Goal: Complete application form

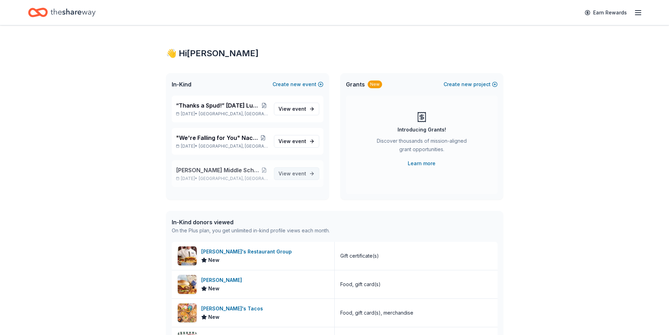
click at [295, 171] on span "event" at bounding box center [299, 173] width 14 height 6
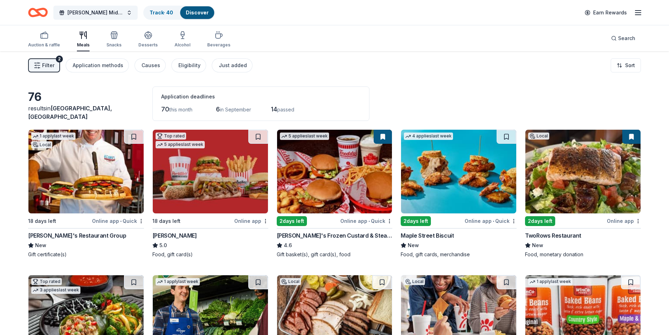
click at [38, 67] on line "button" at bounding box center [38, 67] width 0 height 1
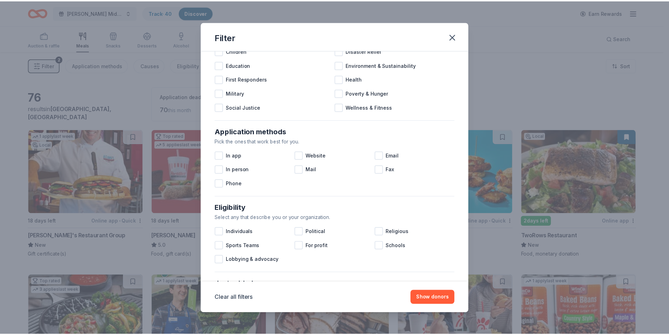
scroll to position [231, 0]
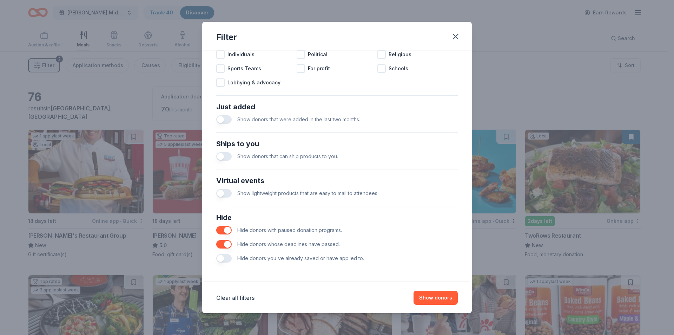
click at [223, 257] on button "button" at bounding box center [223, 258] width 15 height 8
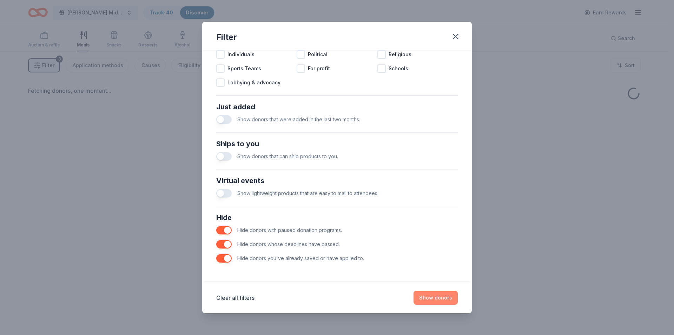
click at [432, 303] on button "Show donors" at bounding box center [436, 298] width 44 height 14
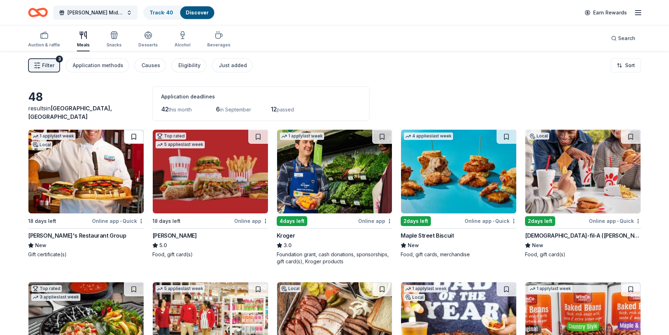
click at [142, 133] on button at bounding box center [134, 137] width 20 height 14
click at [95, 145] on img at bounding box center [85, 172] width 115 height 84
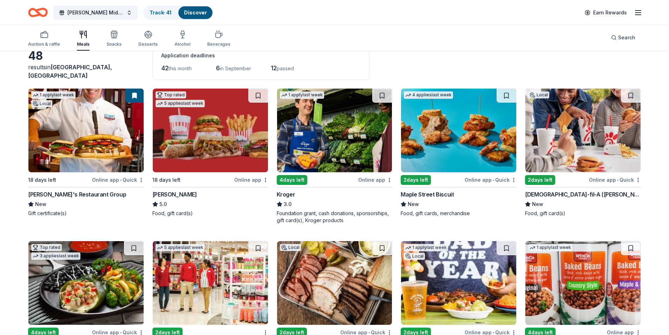
scroll to position [70, 0]
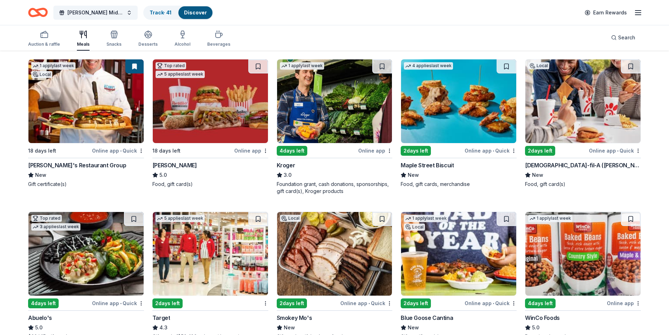
click at [327, 111] on img at bounding box center [334, 101] width 115 height 84
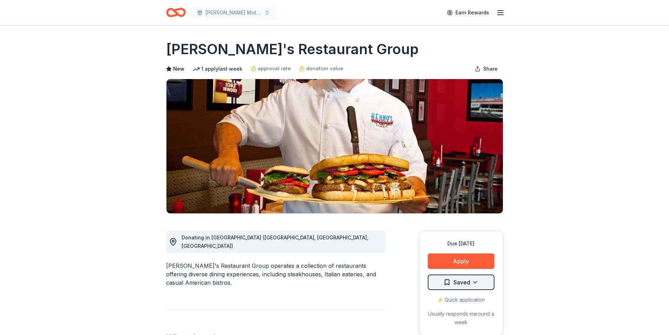
click at [470, 285] on html "[PERSON_NAME] Middle School Student PTA Meetings Earn Rewards Due [DATE] Share …" at bounding box center [334, 167] width 669 height 335
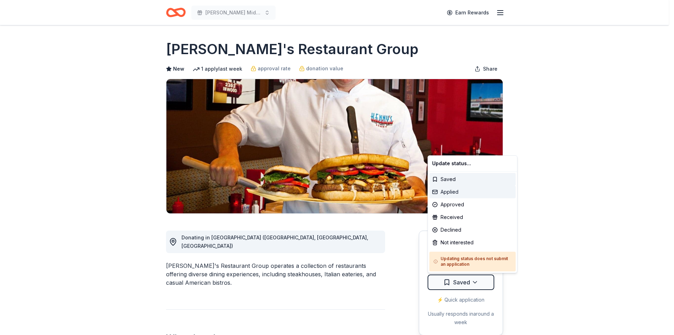
click at [445, 195] on div "Applied" at bounding box center [473, 191] width 86 height 13
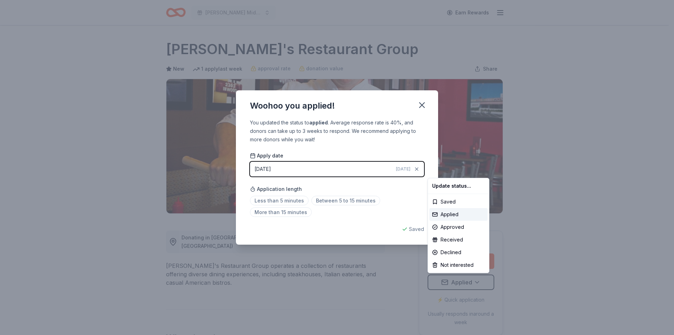
click at [427, 106] on html "[PERSON_NAME] Middle School Student PTA Meetings Earn Rewards Due [DATE] Share …" at bounding box center [337, 167] width 674 height 335
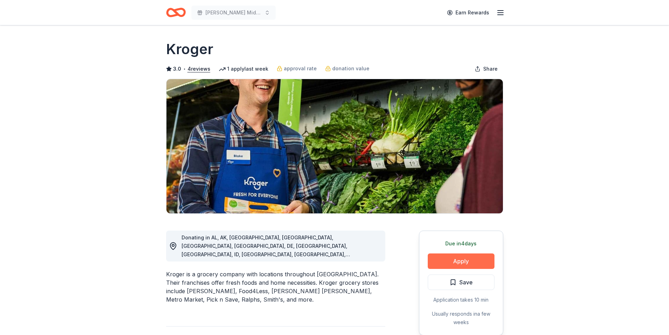
click at [471, 260] on button "Apply" at bounding box center [461, 260] width 67 height 15
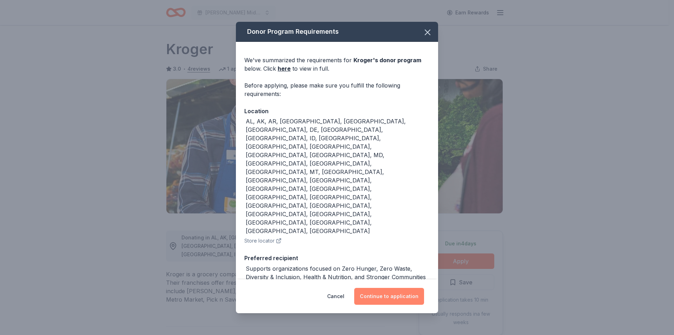
click at [383, 288] on button "Continue to application" at bounding box center [389, 296] width 70 height 17
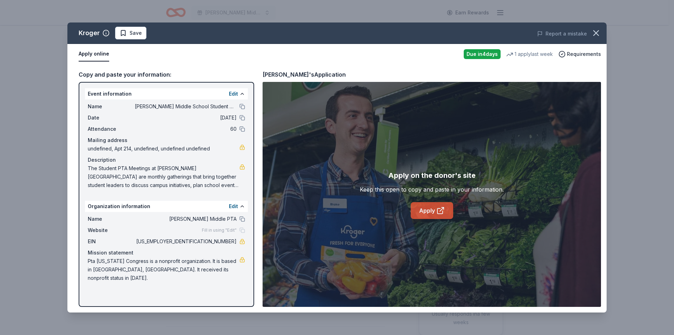
click at [431, 216] on link "Apply" at bounding box center [432, 210] width 43 height 17
